Goal: Navigation & Orientation: Find specific page/section

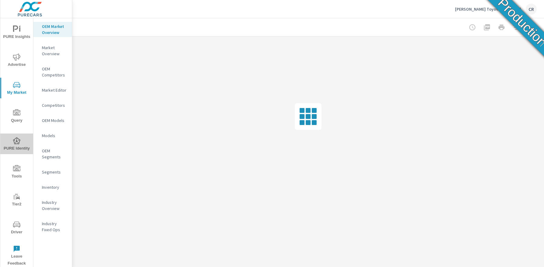
click at [18, 145] on span "PURE Identity" at bounding box center [16, 144] width 29 height 15
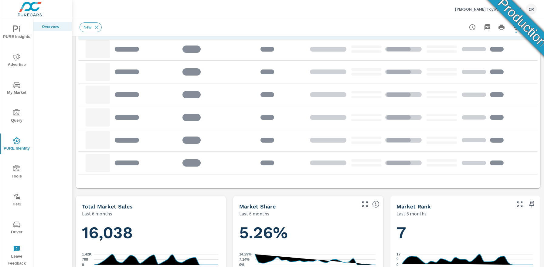
scroll to position [616, 0]
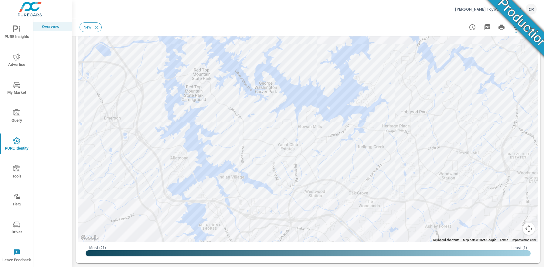
click at [240, 22] on div "New" at bounding box center [266, 27] width 372 height 10
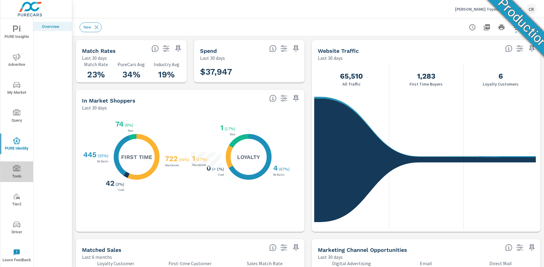
click at [17, 177] on span "Tools" at bounding box center [16, 172] width 29 height 15
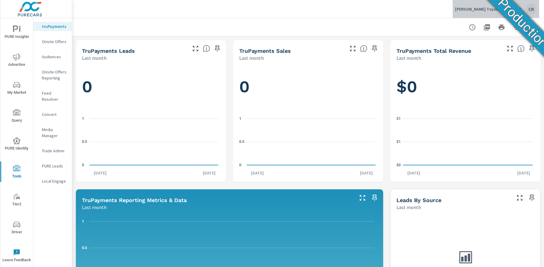
click at [534, 8] on div "CR" at bounding box center [531, 9] width 11 height 11
